Goal: Task Accomplishment & Management: Complete application form

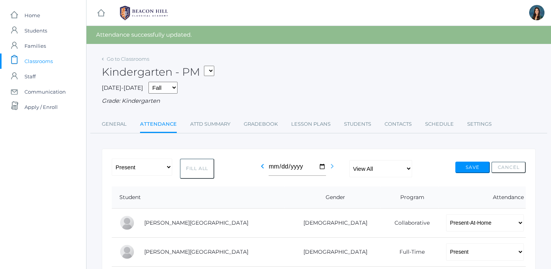
click at [330, 166] on icon "chevron_right" at bounding box center [332, 166] width 9 height 9
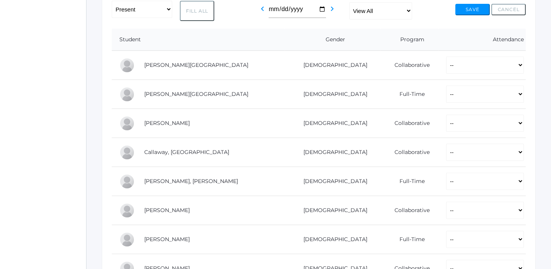
scroll to position [146, 0]
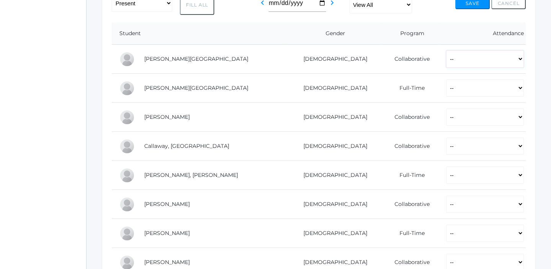
click at [446, 59] on select "-- Present Present-At-Home Tardy Excused Tardy Unexcused Absent Excused Absent …" at bounding box center [485, 59] width 78 height 17
select select "P"
click at [446, 51] on select "-- Present Present-At-Home Tardy Excused Tardy Unexcused Absent Excused Absent …" at bounding box center [485, 59] width 78 height 17
click at [441, 98] on td "-- Present Present-At-Home Tardy Excused Tardy Unexcused Absent Excused Absent …" at bounding box center [481, 88] width 87 height 29
click at [446, 90] on select "-- Present Present-At-Home Tardy Excused Tardy Unexcused Absent Excused Absent …" at bounding box center [485, 88] width 78 height 17
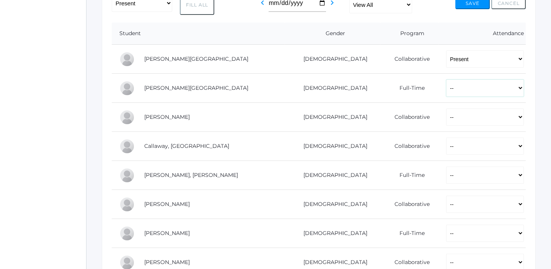
select select "P"
click at [446, 80] on select "-- Present Present-At-Home Tardy Excused Tardy Unexcused Absent Excused Absent …" at bounding box center [485, 88] width 78 height 17
click at [445, 127] on td "-- Present Present-At-Home Tardy Excused Tardy Unexcused Absent Excused Absent …" at bounding box center [481, 117] width 87 height 29
click at [446, 119] on select "-- Present Present-At-Home Tardy Excused Tardy Unexcused Absent Excused Absent …" at bounding box center [485, 117] width 78 height 17
select select "P"
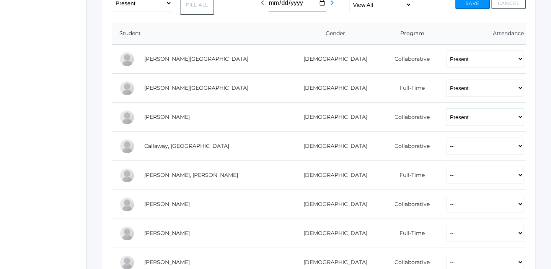
click at [446, 109] on select "-- Present Present-At-Home Tardy Excused Tardy Unexcused Absent Excused Absent …" at bounding box center [485, 117] width 78 height 17
click at [446, 149] on select "-- Present Present-At-Home Tardy Excused Tardy Unexcused Absent Excused Absent …" at bounding box center [485, 146] width 78 height 17
select select "P"
click at [446, 138] on select "-- Present Present-At-Home Tardy Excused Tardy Unexcused Absent Excused Absent …" at bounding box center [485, 146] width 78 height 17
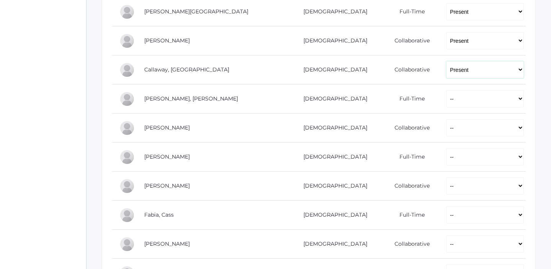
scroll to position [224, 0]
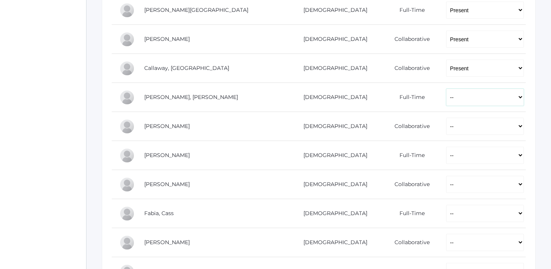
click at [446, 97] on select "-- Present Present-At-Home Tardy Excused Tardy Unexcused Absent Excused Absent …" at bounding box center [485, 97] width 78 height 17
select select "P"
click at [446, 89] on select "-- Present Present-At-Home Tardy Excused Tardy Unexcused Absent Excused Absent …" at bounding box center [485, 97] width 78 height 17
click at [446, 129] on select "-- Present Present-At-Home Tardy Excused Tardy Unexcused Absent Excused Absent …" at bounding box center [485, 126] width 78 height 17
select select "AE"
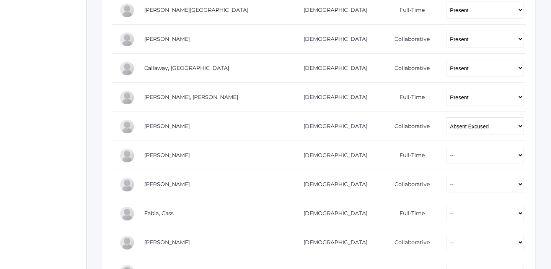
click at [446, 118] on select "-- Present Present-At-Home Tardy Excused Tardy Unexcused Absent Excused Absent …" at bounding box center [485, 126] width 78 height 17
click at [446, 158] on select "-- Present Present-At-Home Tardy Excused Tardy Unexcused Absent Excused Absent …" at bounding box center [485, 155] width 78 height 17
select select "P"
click at [446, 147] on select "-- Present Present-At-Home Tardy Excused Tardy Unexcused Absent Excused Absent …" at bounding box center [485, 155] width 78 height 17
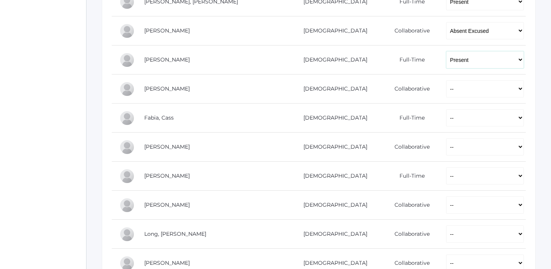
scroll to position [330, 0]
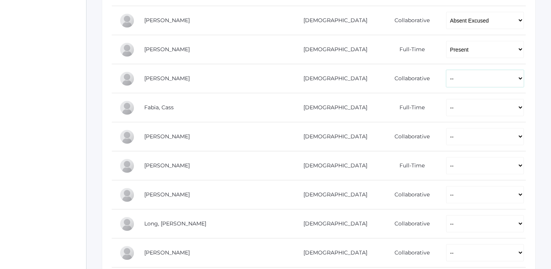
click at [446, 81] on select "-- Present Present-At-Home Tardy Excused Tardy Unexcused Absent Excused Absent …" at bounding box center [485, 78] width 78 height 17
select select "P"
click at [446, 70] on select "-- Present Present-At-Home Tardy Excused Tardy Unexcused Absent Excused Absent …" at bounding box center [485, 78] width 78 height 17
click at [446, 104] on select "-- Present Present-At-Home Tardy Excused Tardy Unexcused Absent Excused Absent …" at bounding box center [485, 107] width 78 height 17
select select "P"
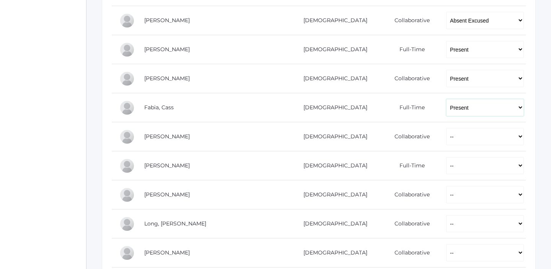
click at [446, 99] on select "-- Present Present-At-Home Tardy Excused Tardy Unexcused Absent Excused Absent …" at bounding box center [485, 107] width 78 height 17
click at [446, 141] on select "-- Present Present-At-Home Tardy Excused Tardy Unexcused Absent Excused Absent …" at bounding box center [485, 136] width 78 height 17
select select "AE"
click at [446, 128] on select "-- Present Present-At-Home Tardy Excused Tardy Unexcused Absent Excused Absent …" at bounding box center [485, 136] width 78 height 17
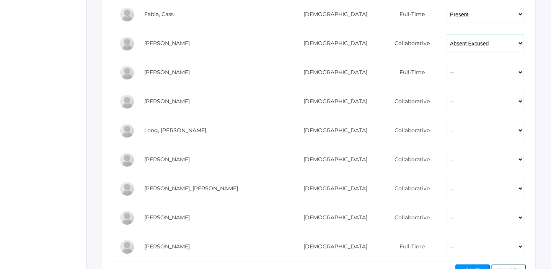
scroll to position [424, 0]
click at [446, 72] on select "-- Present Present-At-Home Tardy Excused Tardy Unexcused Absent Excused Absent …" at bounding box center [485, 71] width 78 height 17
select select "P"
click at [446, 63] on select "-- Present Present-At-Home Tardy Excused Tardy Unexcused Absent Excused Absent …" at bounding box center [485, 71] width 78 height 17
click at [447, 104] on select "-- Present Present-At-Home Tardy Excused Tardy Unexcused Absent Excused Absent …" at bounding box center [485, 100] width 78 height 17
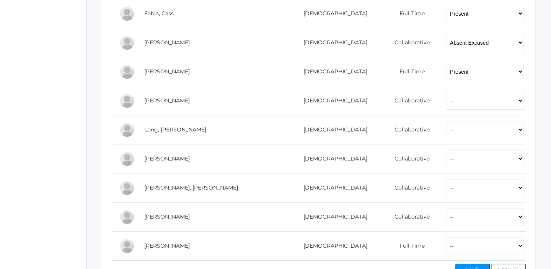
select select "P"
click at [446, 92] on select "-- Present Present-At-Home Tardy Excused Tardy Unexcused Absent Excused Absent …" at bounding box center [485, 100] width 78 height 17
click at [447, 133] on select "-- Present Present-At-Home Tardy Excused Tardy Unexcused Absent Excused Absent …" at bounding box center [485, 129] width 78 height 17
select select "P"
click at [446, 121] on select "-- Present Present-At-Home Tardy Excused Tardy Unexcused Absent Excused Absent …" at bounding box center [485, 129] width 78 height 17
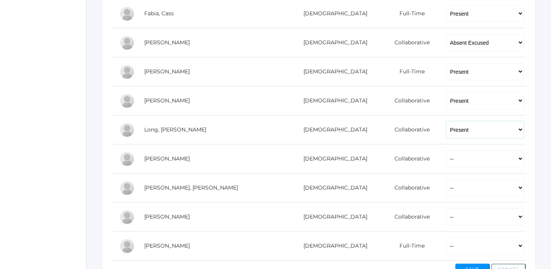
scroll to position [476, 0]
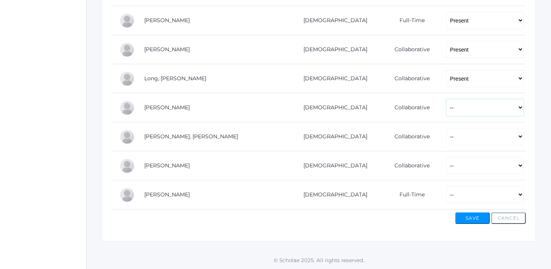
click at [446, 103] on select "-- Present Present-At-Home Tardy Excused Tardy Unexcused Absent Excused Absent …" at bounding box center [485, 107] width 78 height 17
select select "P"
click at [446, 99] on select "-- Present Present-At-Home Tardy Excused Tardy Unexcused Absent Excused Absent …" at bounding box center [485, 107] width 78 height 17
click at [446, 130] on select "-- Present Present-At-Home Tardy Excused Tardy Unexcused Absent Excused Absent …" at bounding box center [485, 136] width 78 height 17
select select "P"
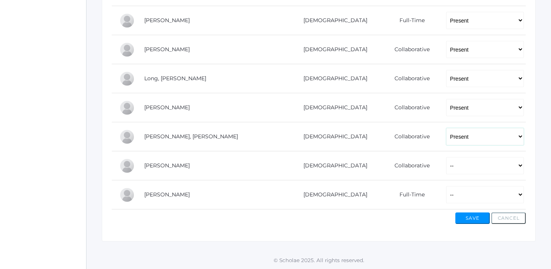
click at [446, 128] on select "-- Present Present-At-Home Tardy Excused Tardy Unexcused Absent Excused Absent …" at bounding box center [485, 136] width 78 height 17
click at [446, 167] on select "-- Present Present-At-Home Tardy Excused Tardy Unexcused Absent Excused Absent …" at bounding box center [485, 165] width 78 height 17
select select "P"
click at [446, 157] on select "-- Present Present-At-Home Tardy Excused Tardy Unexcused Absent Excused Absent …" at bounding box center [485, 165] width 78 height 17
click at [446, 196] on select "-- Present Present-At-Home Tardy Excused Tardy Unexcused Absent Excused Absent …" at bounding box center [485, 194] width 78 height 17
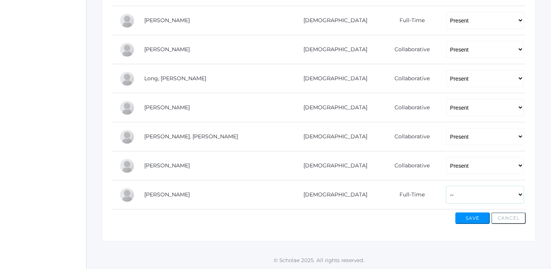
select select "P"
click at [446, 186] on select "-- Present Present-At-Home Tardy Excused Tardy Unexcused Absent Excused Absent …" at bounding box center [485, 194] width 78 height 17
click at [466, 222] on button "Save" at bounding box center [472, 218] width 34 height 11
